Goal: Information Seeking & Learning: Find specific fact

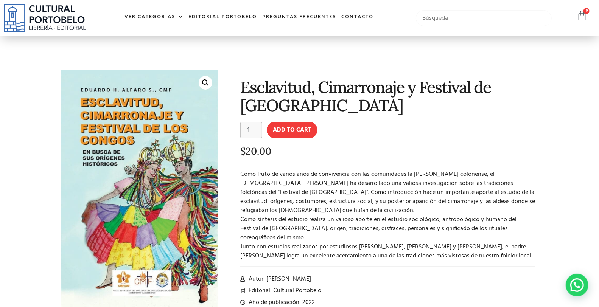
click at [434, 17] on input "text" at bounding box center [483, 18] width 135 height 16
type input "seguridad social"
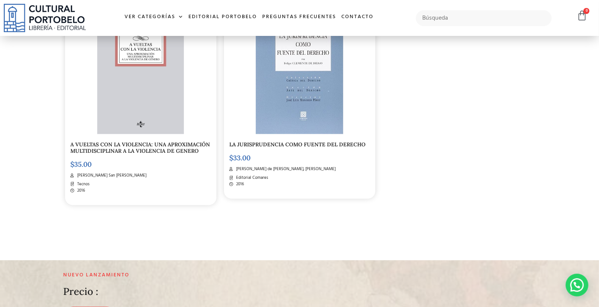
scroll to position [925, 0]
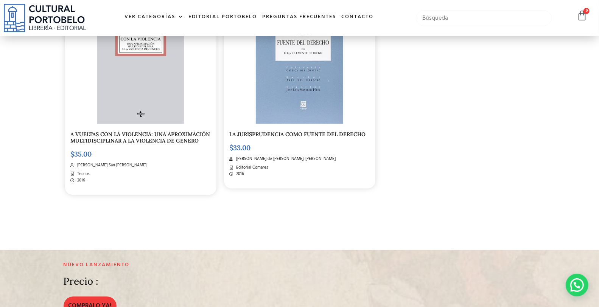
click at [432, 14] on input "text" at bounding box center [483, 18] width 135 height 16
type input "derecho del trabajo"
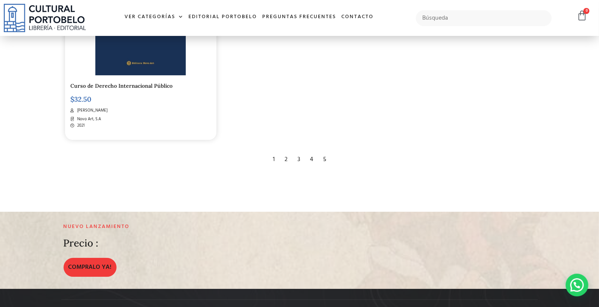
scroll to position [1429, 0]
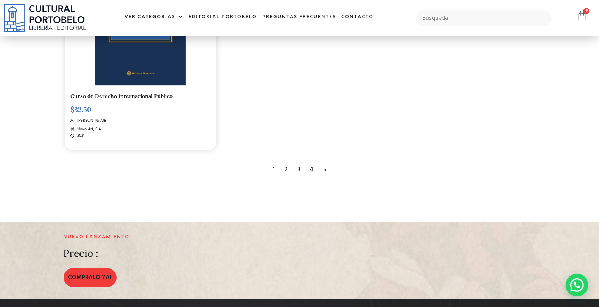
click at [284, 163] on div "2" at bounding box center [286, 170] width 11 height 17
click at [287, 168] on div "2" at bounding box center [286, 170] width 11 height 17
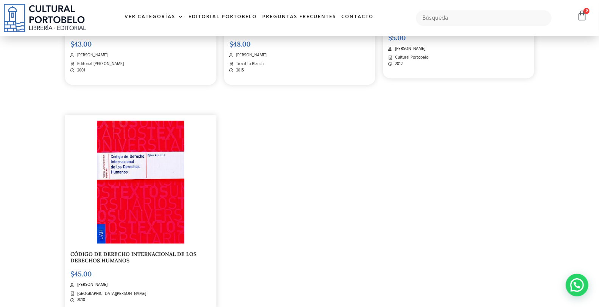
scroll to position [1373, 0]
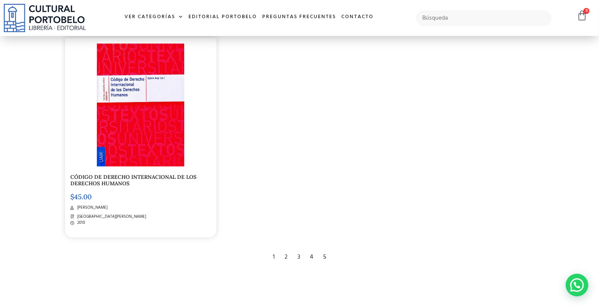
click at [294, 249] on div "3" at bounding box center [299, 257] width 10 height 17
click at [300, 249] on div "3" at bounding box center [299, 257] width 10 height 17
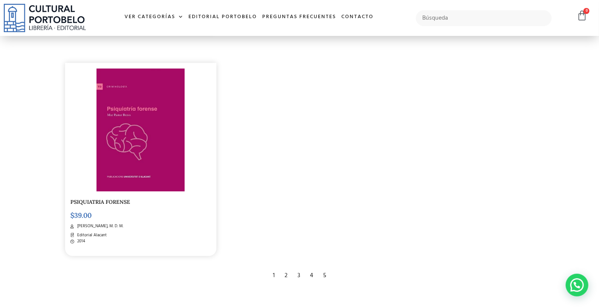
scroll to position [1345, 0]
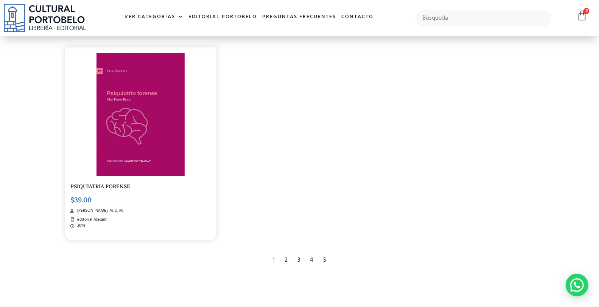
click at [312, 258] on div "4" at bounding box center [311, 260] width 11 height 17
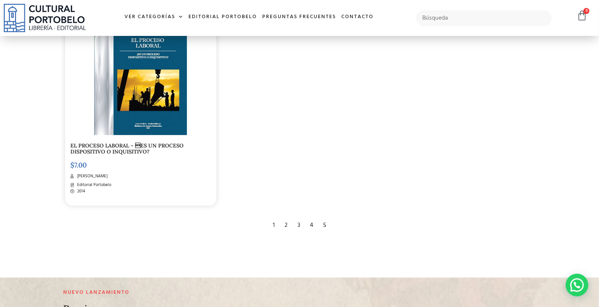
scroll to position [1401, 0]
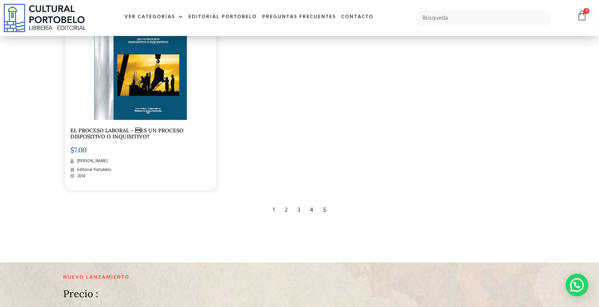
click at [325, 210] on div "5" at bounding box center [324, 210] width 11 height 17
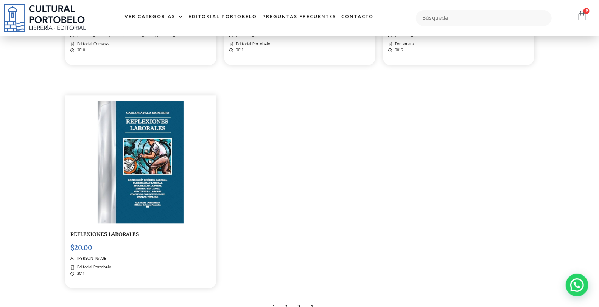
scroll to position [1093, 0]
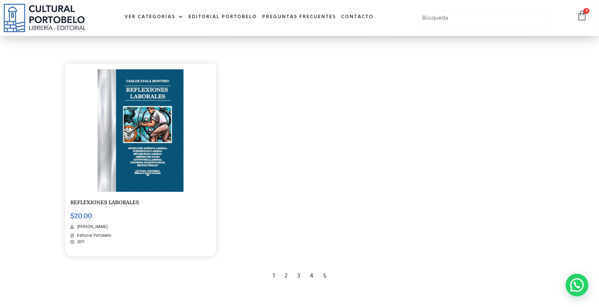
click at [459, 17] on input "text" at bounding box center [483, 18] width 135 height 16
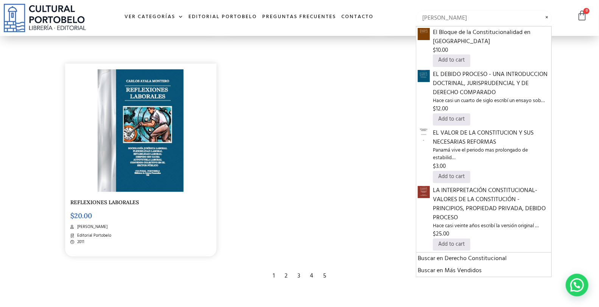
type input "arturo hoyos"
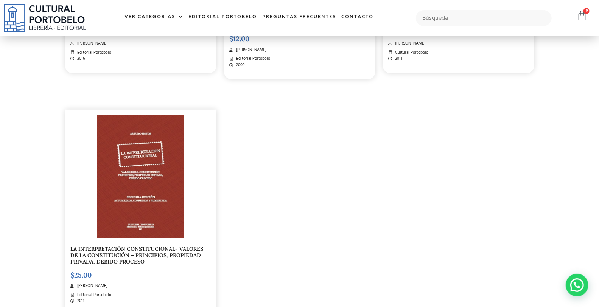
scroll to position [364, 0]
